Goal: Task Accomplishment & Management: Manage account settings

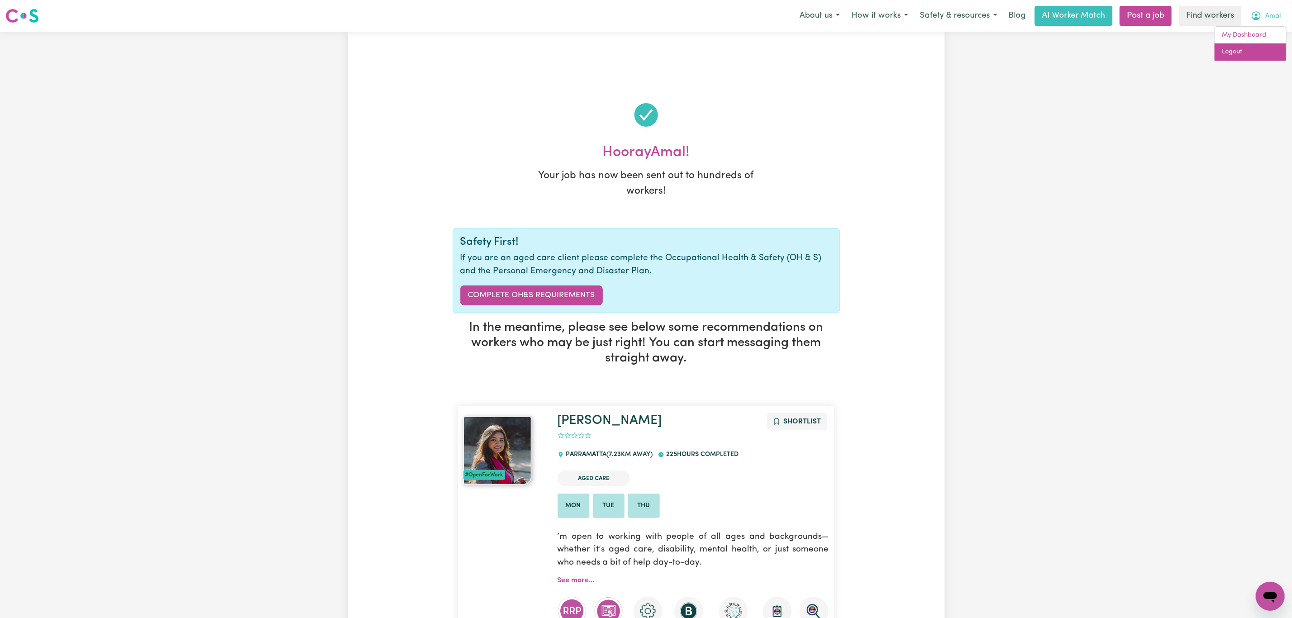
click at [1263, 52] on link "Logout" at bounding box center [1249, 51] width 71 height 17
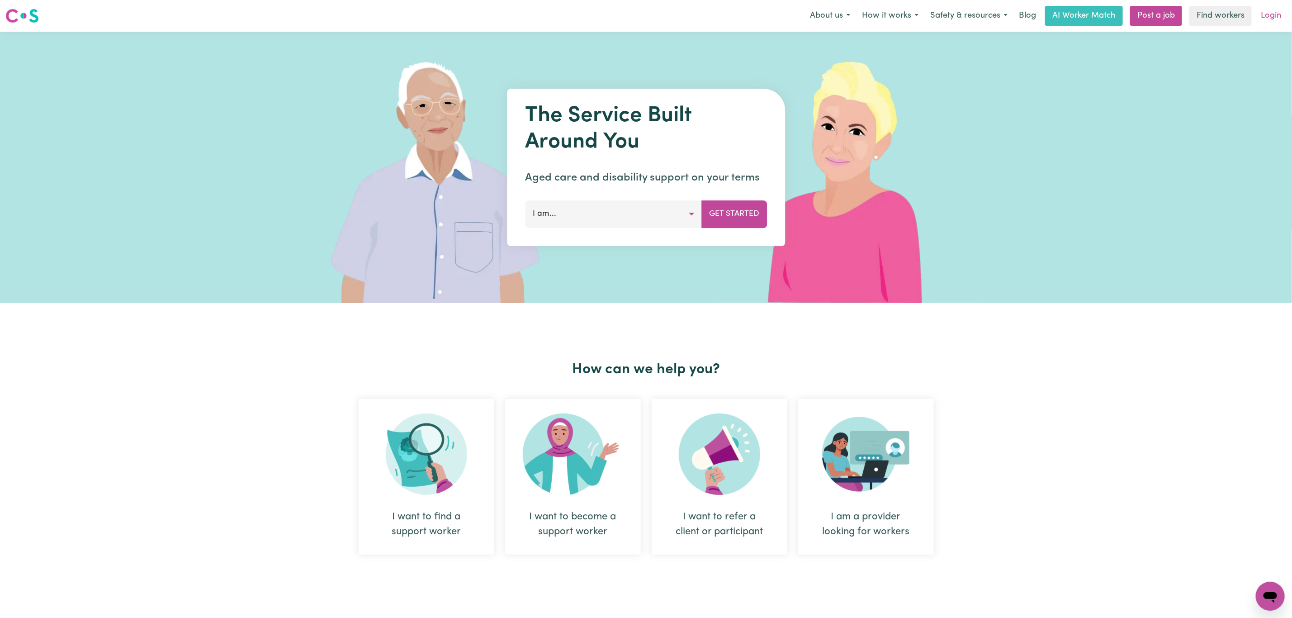
click at [1267, 14] on link "Login" at bounding box center [1270, 16] width 31 height 20
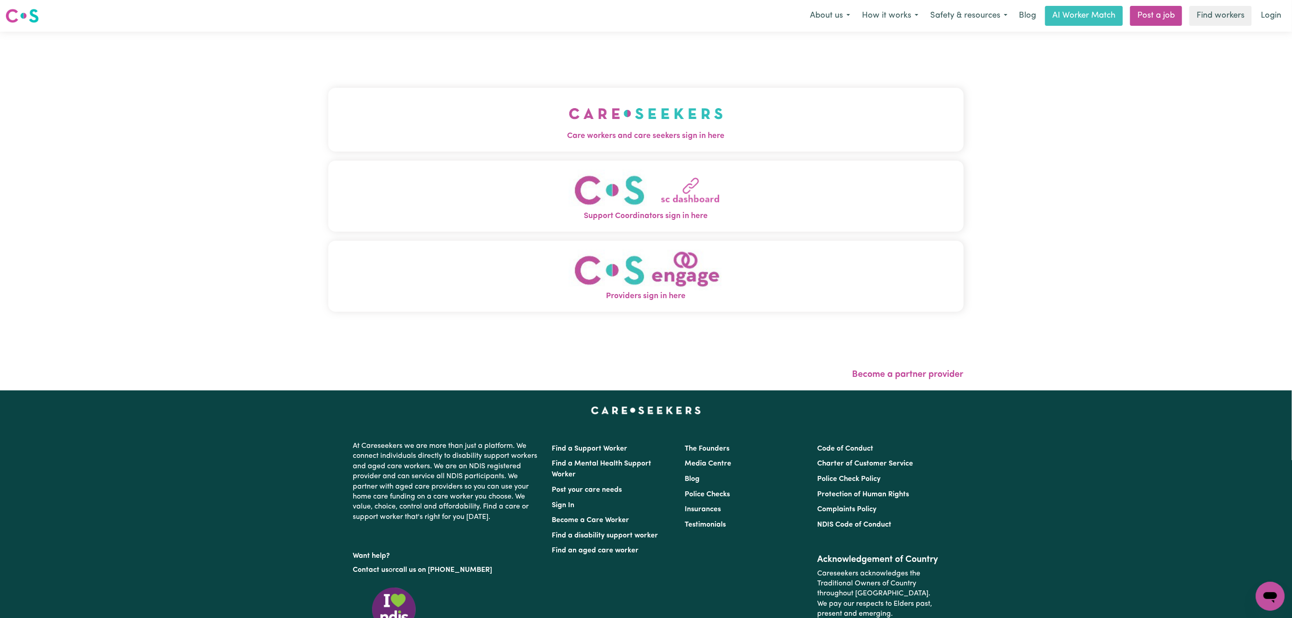
click at [444, 146] on button "Care workers and care seekers sign in here" at bounding box center [645, 119] width 635 height 63
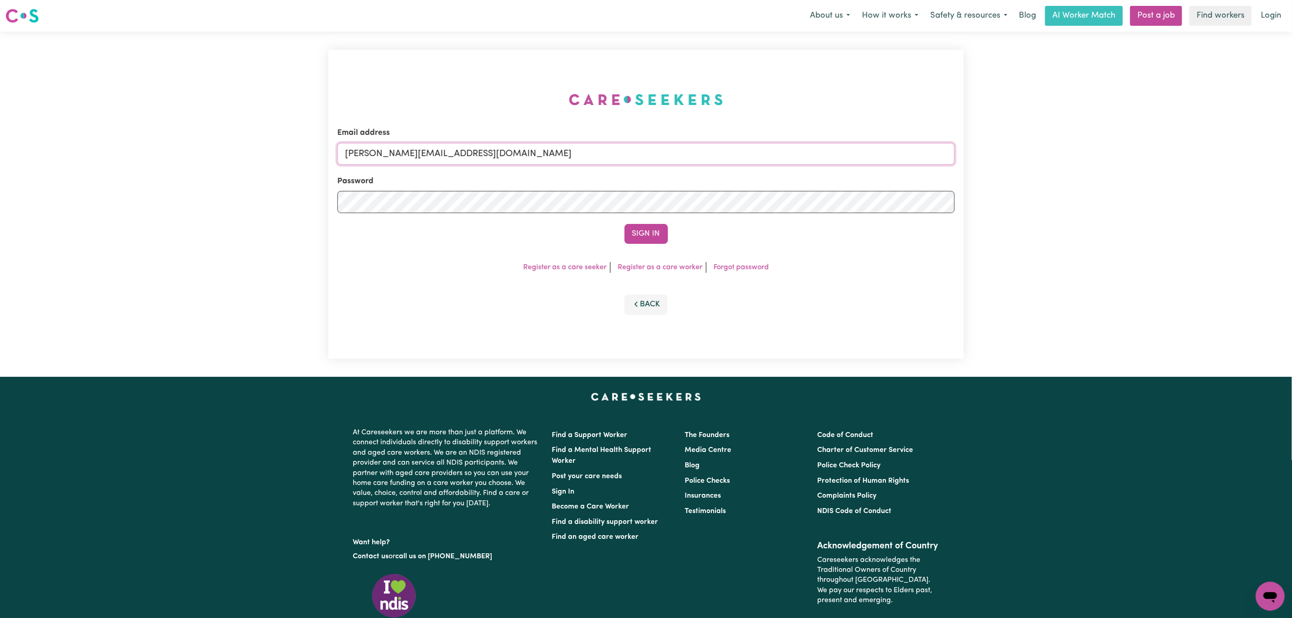
click at [433, 149] on input "[PERSON_NAME][EMAIL_ADDRESS][DOMAIN_NAME]" at bounding box center [645, 154] width 617 height 22
drag, startPoint x: 391, startPoint y: 154, endPoint x: 647, endPoint y: 182, distance: 258.4
click at [637, 155] on input "[EMAIL_ADDRESS][PERSON_NAME][DOMAIN_NAME]" at bounding box center [645, 154] width 617 height 22
type input "[EMAIL_ADDRESS][DOMAIN_NAME]"
click at [642, 226] on button "Sign In" at bounding box center [645, 234] width 43 height 20
